Goal: Check status: Check status

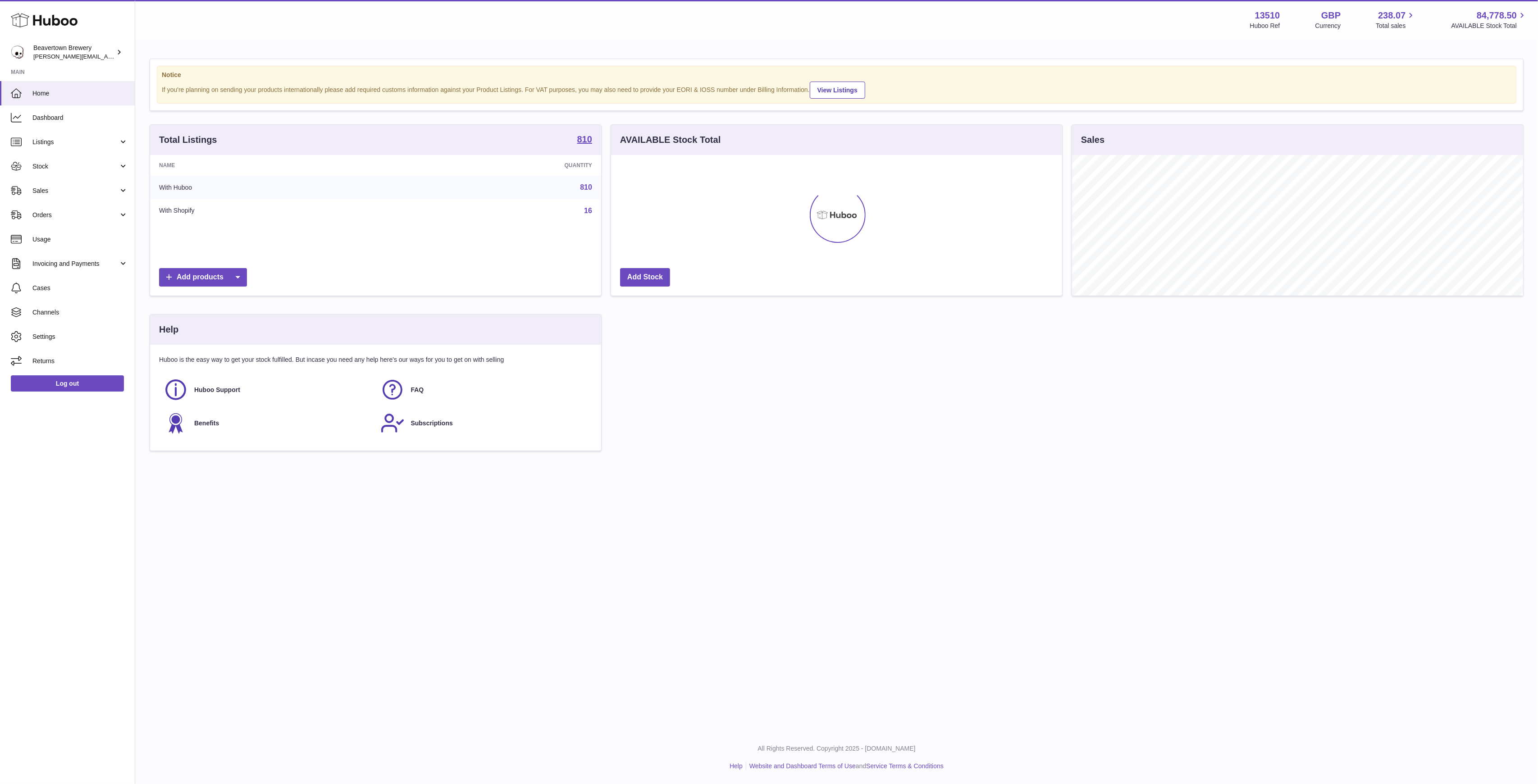
scroll to position [141, 451]
click at [68, 180] on link "Sales" at bounding box center [68, 190] width 135 height 24
click at [79, 208] on link "Sales" at bounding box center [68, 213] width 135 height 22
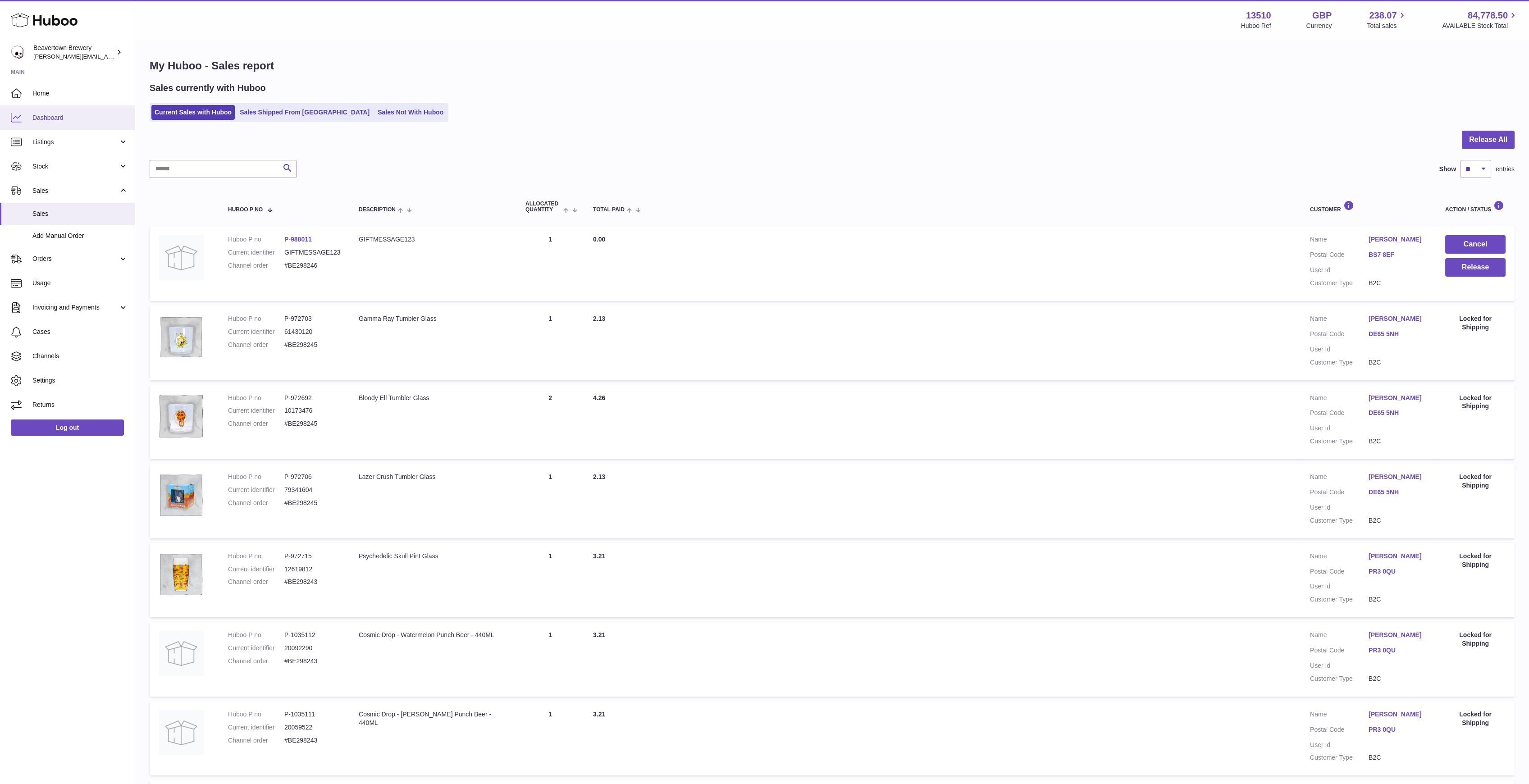
click at [54, 117] on span "Dashboard" at bounding box center [80, 118] width 95 height 9
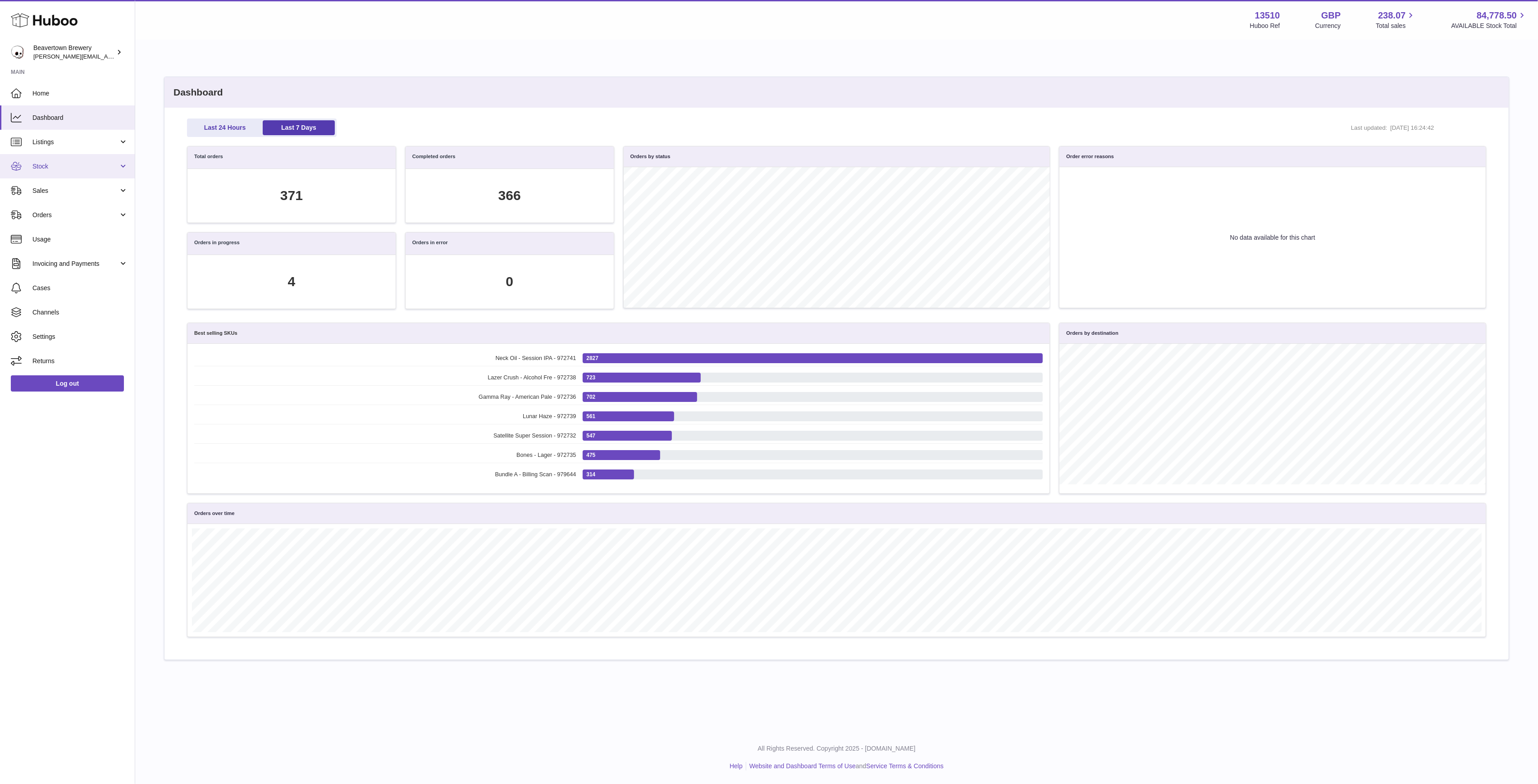
scroll to position [103, 1289]
click at [62, 185] on link "Sales" at bounding box center [68, 190] width 135 height 24
click at [74, 221] on link "Sales" at bounding box center [68, 213] width 135 height 22
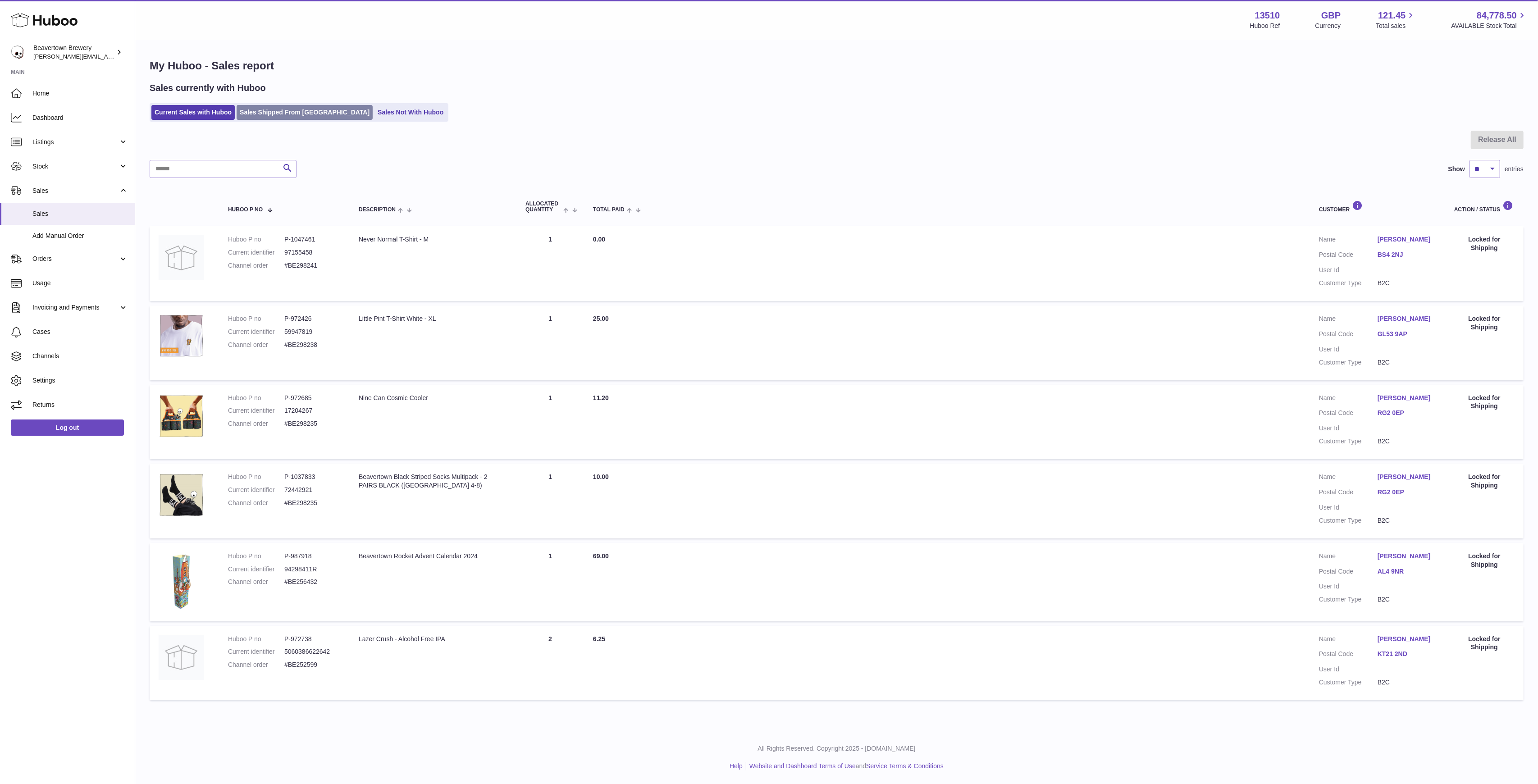
click at [299, 107] on link "Sales Shipped From Huboo" at bounding box center [305, 112] width 136 height 15
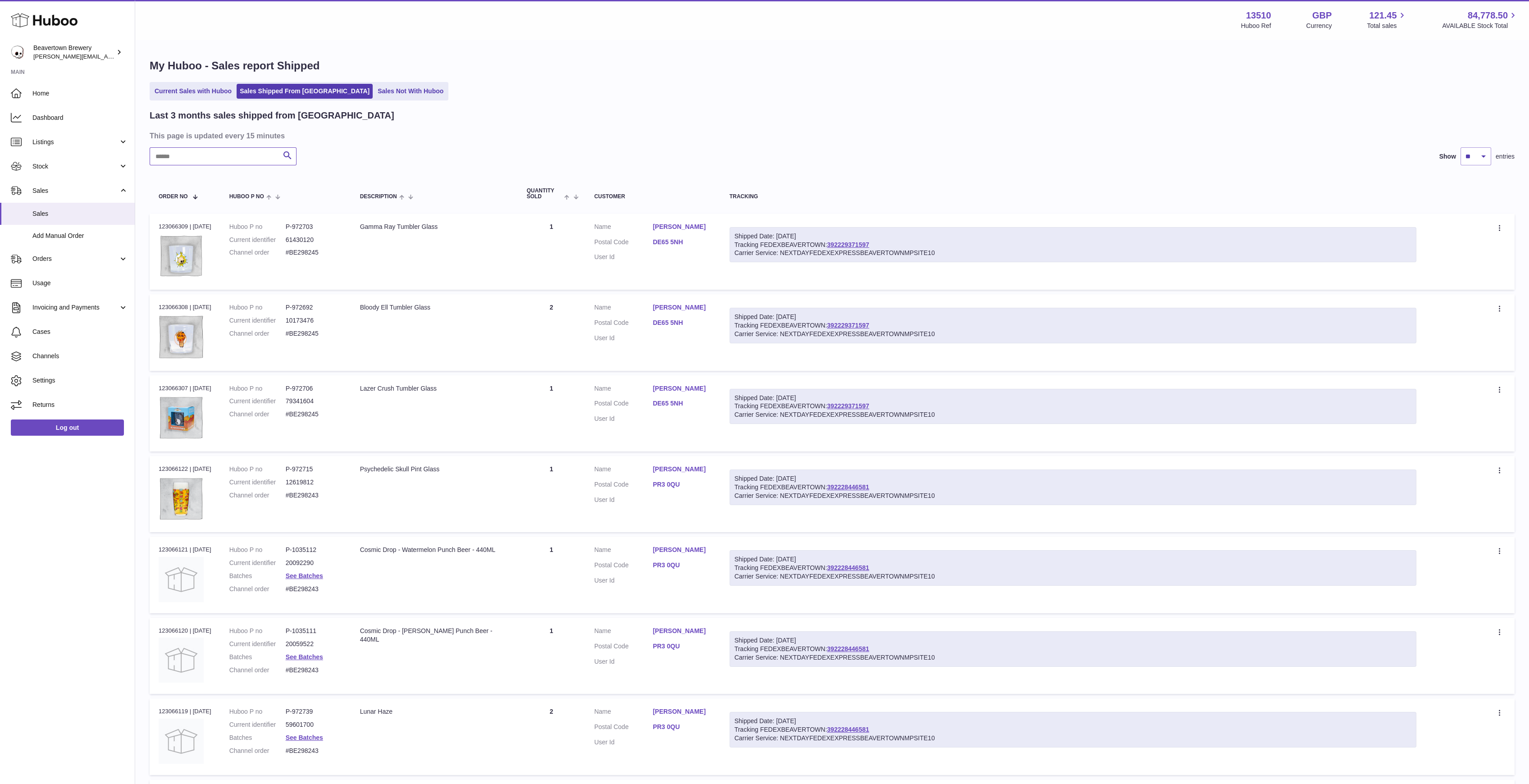
click at [224, 160] on input "text" at bounding box center [223, 156] width 147 height 18
paste input "*****"
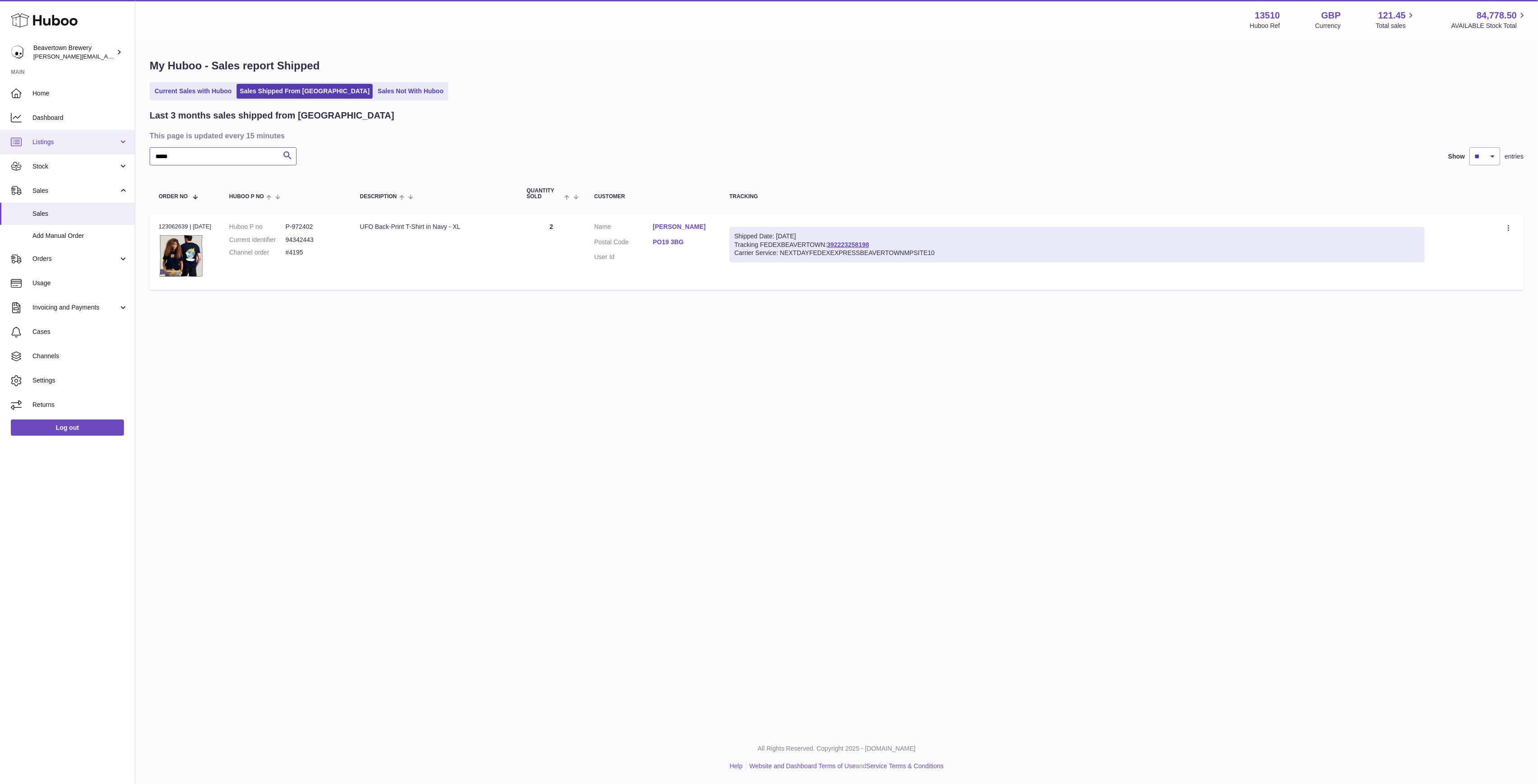
drag, startPoint x: 195, startPoint y: 159, endPoint x: 31, endPoint y: 144, distance: 164.7
click at [32, 144] on div "Huboo Beavertown Brewery Matthew.McCormack@beavertownbrewery.co.uk Main Home Da…" at bounding box center [769, 392] width 1538 height 784
paste input "text"
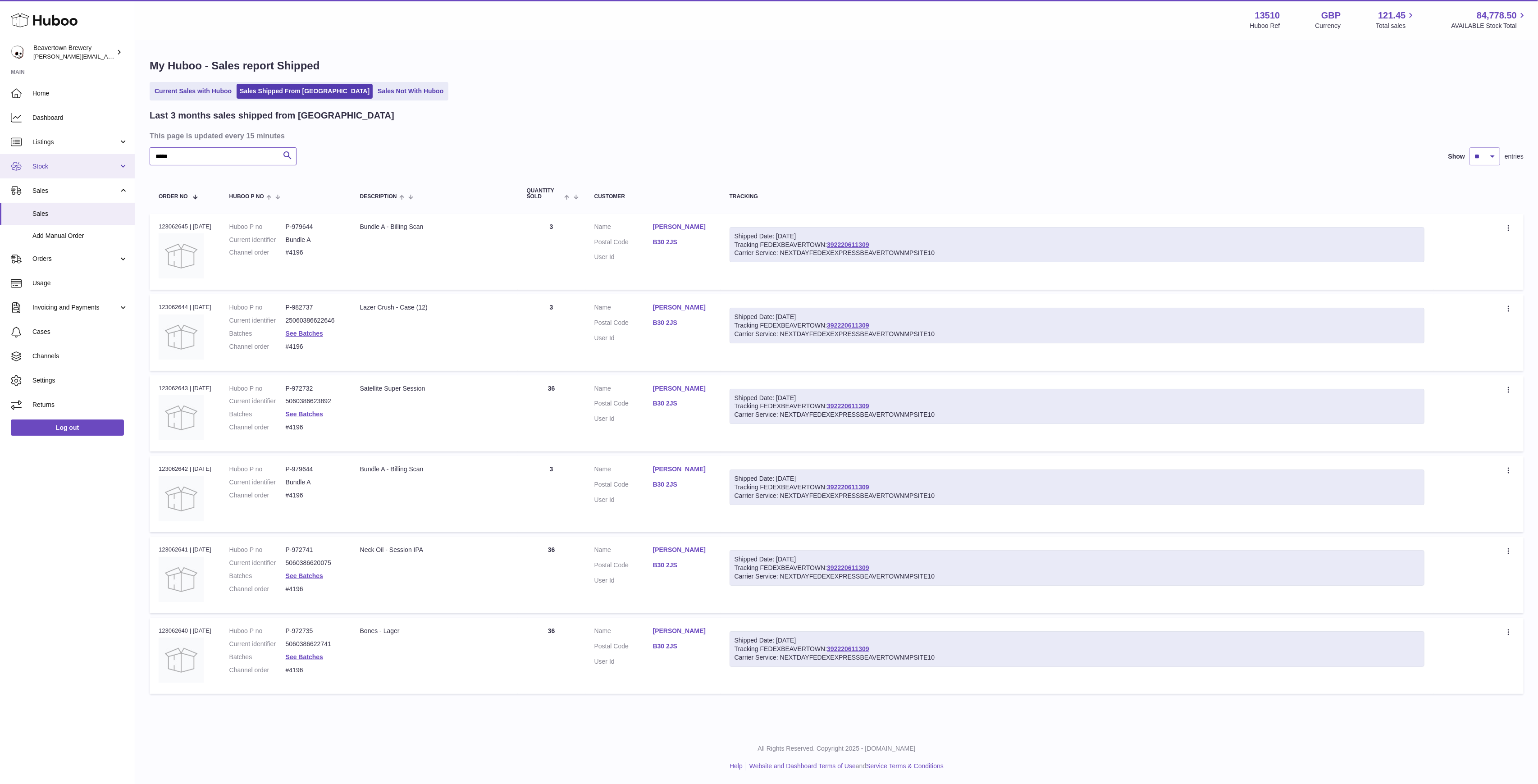
drag, startPoint x: 181, startPoint y: 154, endPoint x: 68, endPoint y: 157, distance: 113.0
click at [70, 157] on div "Huboo Beavertown Brewery Matthew.McCormack@beavertownbrewery.co.uk Main Home Da…" at bounding box center [769, 392] width 1538 height 784
paste input "text"
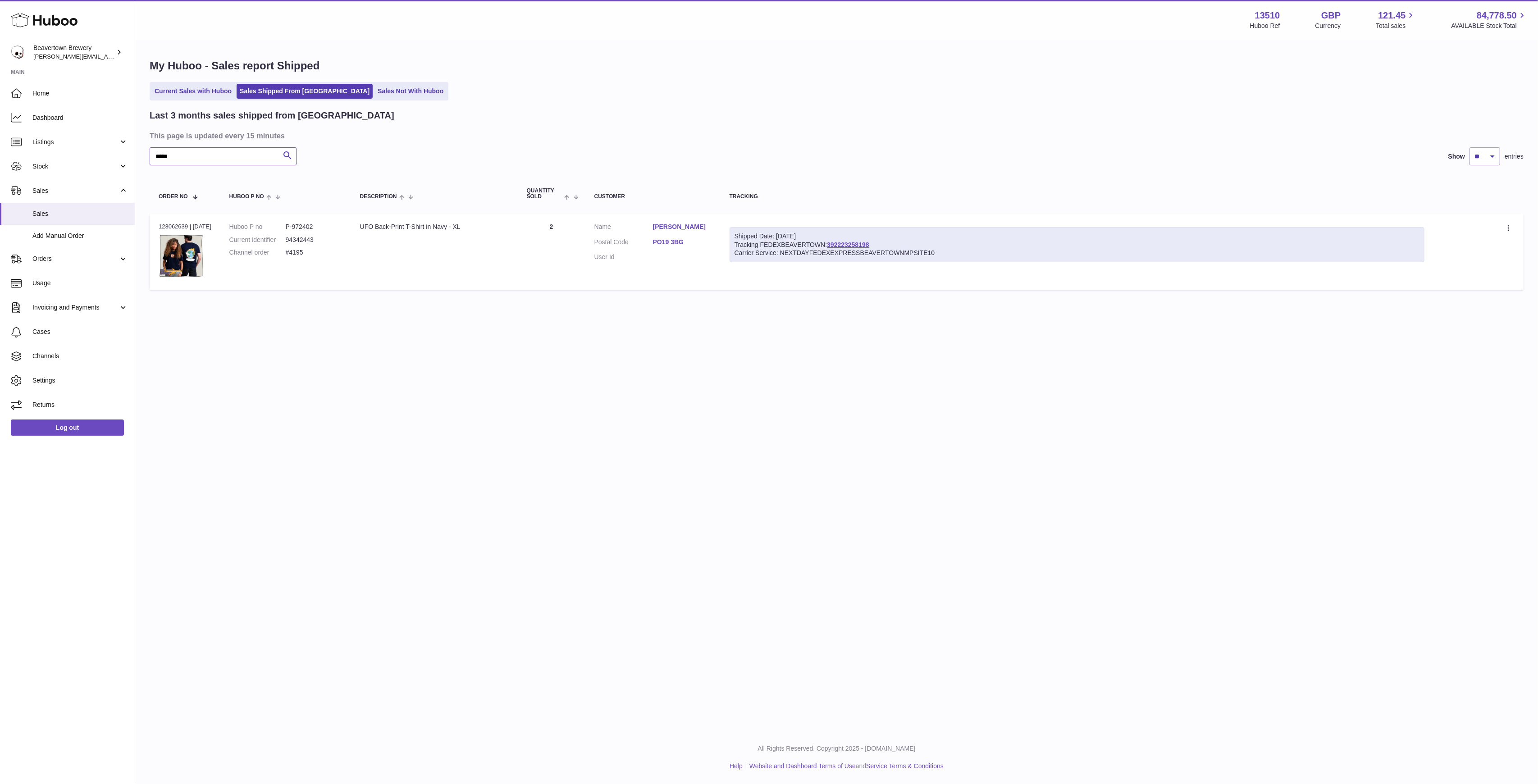
type input "*****"
